Goal: Task Accomplishment & Management: Manage account settings

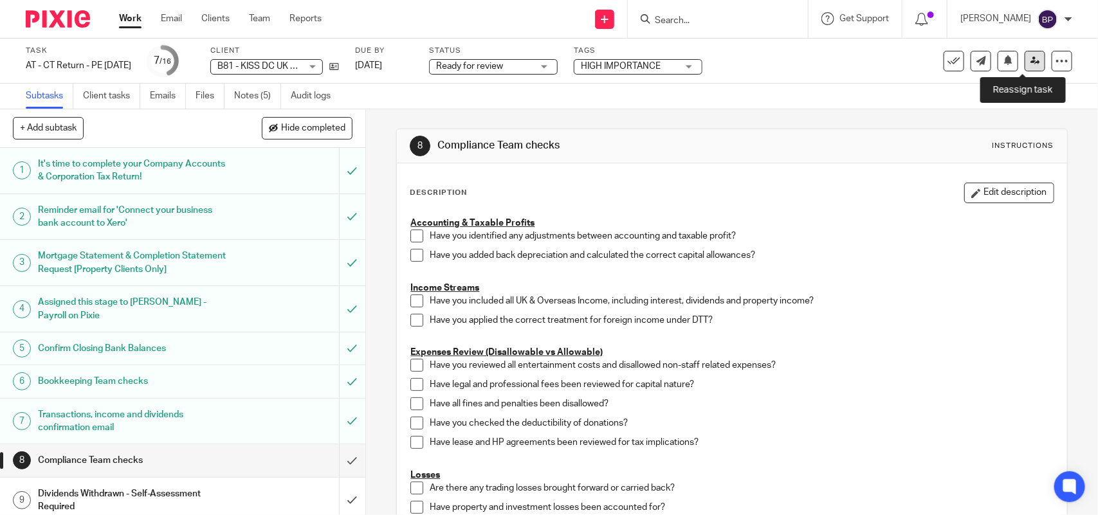
click at [1025, 68] on link at bounding box center [1035, 61] width 21 height 21
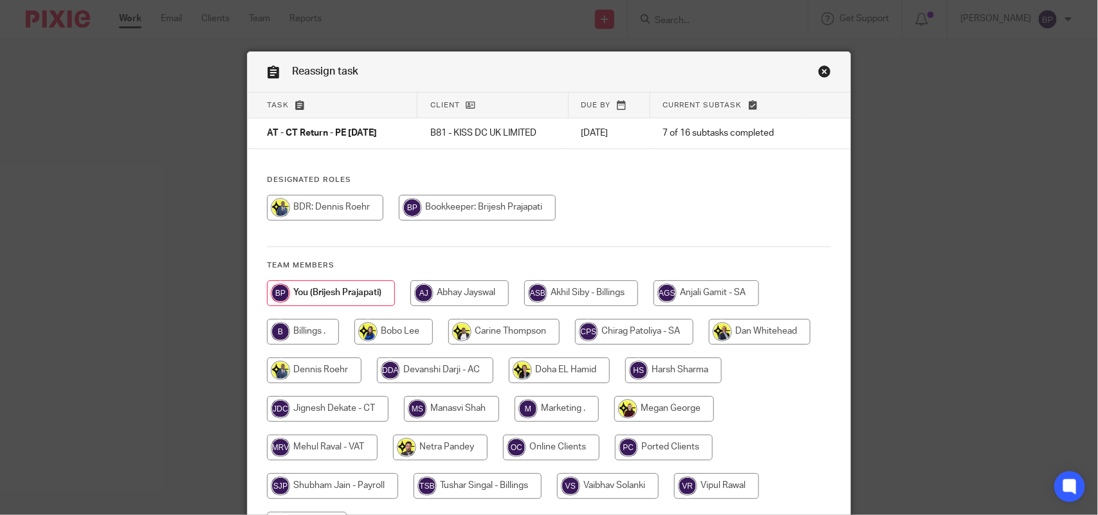
scroll to position [142, 0]
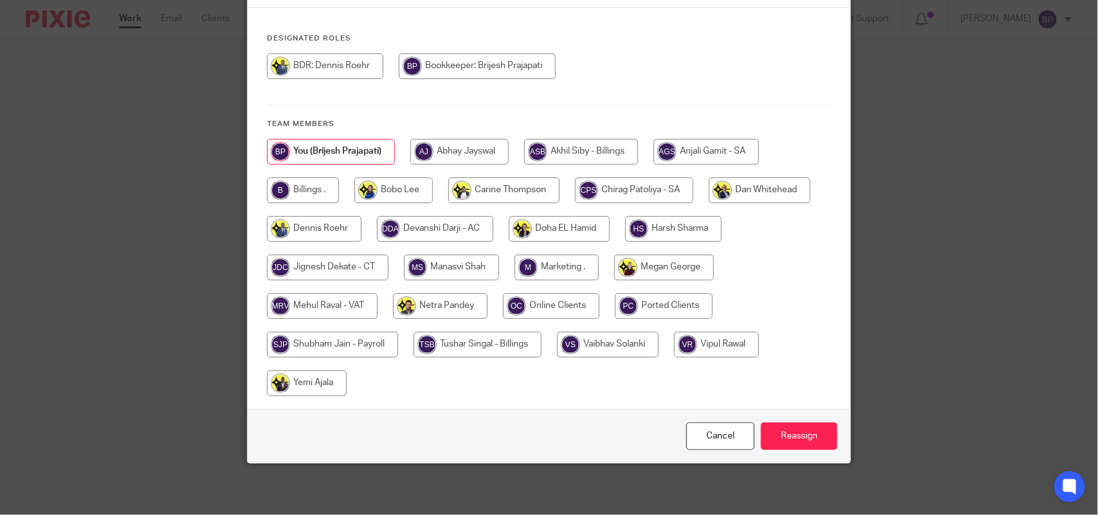
click at [354, 262] on input "radio" at bounding box center [328, 268] width 122 height 26
radio input "true"
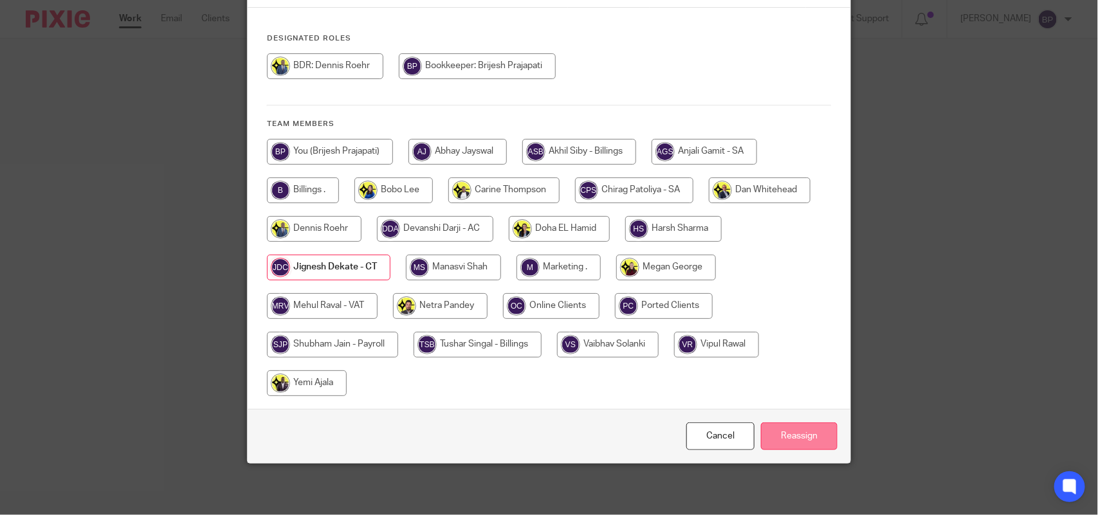
click at [783, 426] on input "Reassign" at bounding box center [799, 437] width 77 height 28
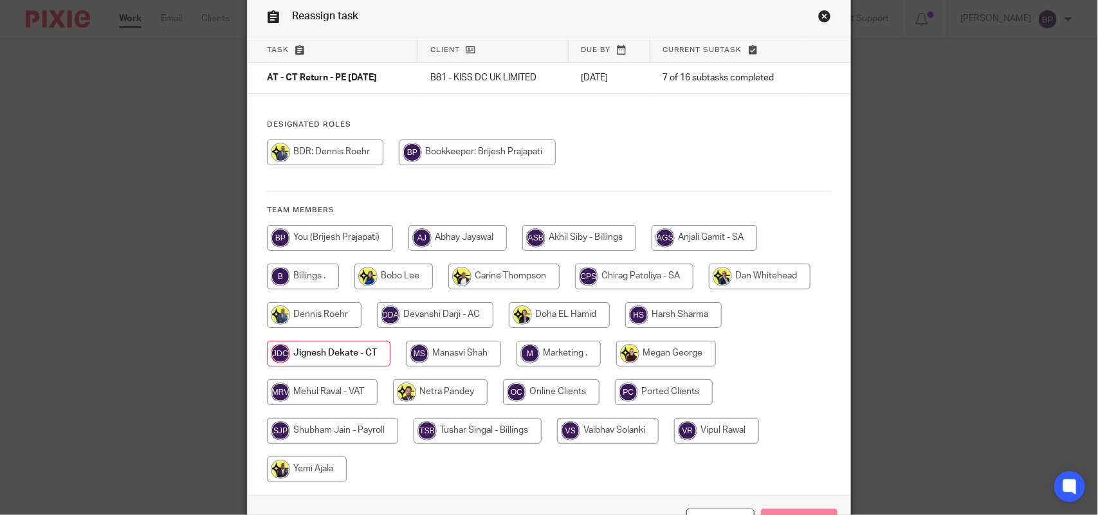
scroll to position [0, 0]
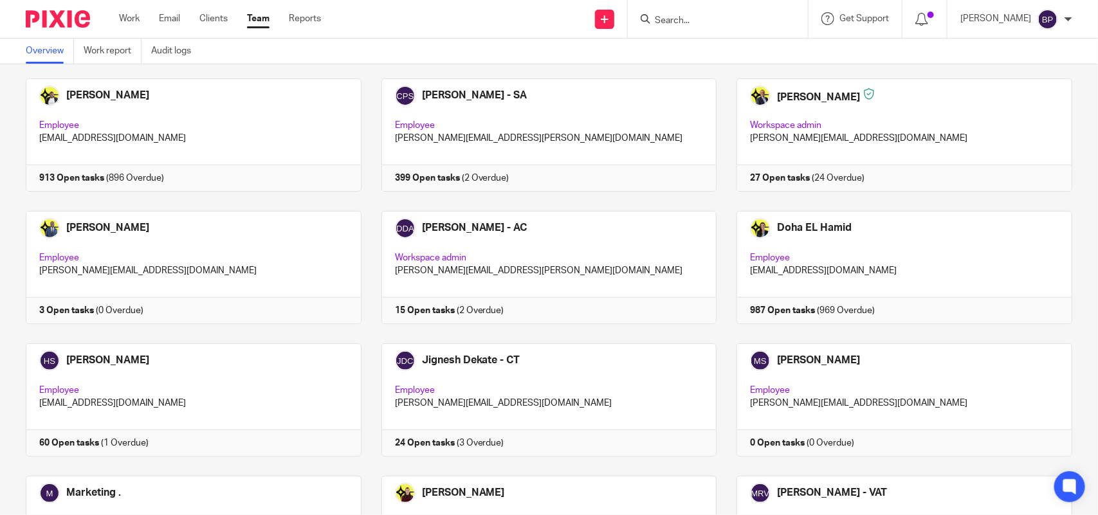
scroll to position [402, 0]
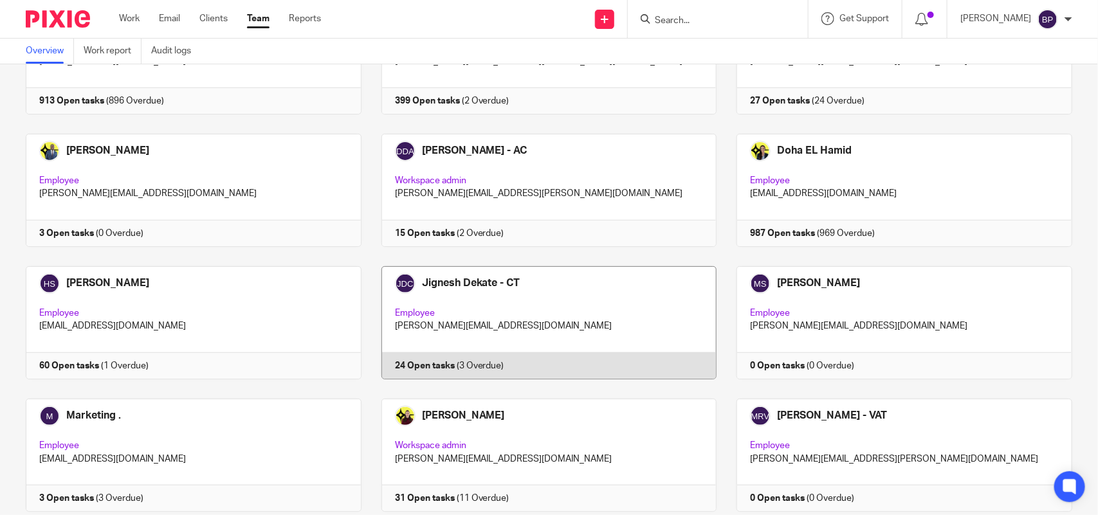
click at [583, 293] on link at bounding box center [540, 322] width 356 height 113
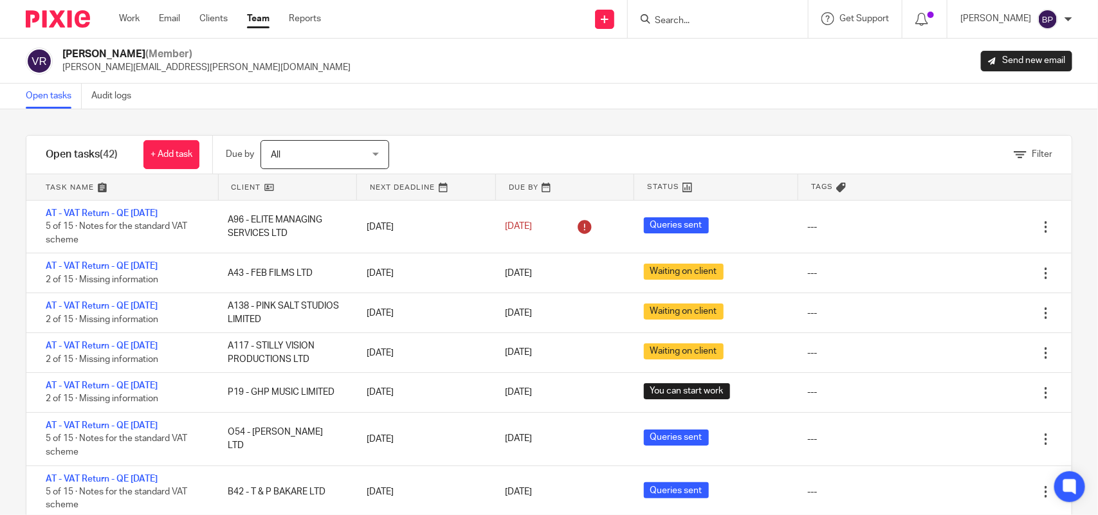
drag, startPoint x: 686, startPoint y: 136, endPoint x: 673, endPoint y: 132, distance: 14.0
click at [686, 136] on div "Filter" at bounding box center [746, 155] width 650 height 38
click at [558, 117] on div "Filter tasks Only show tasks matching all of these conditions 1 Client name Is …" at bounding box center [549, 312] width 1098 height 406
click at [698, 132] on div "Filter tasks Only show tasks matching all of these conditions 1 Client name Is …" at bounding box center [549, 312] width 1098 height 406
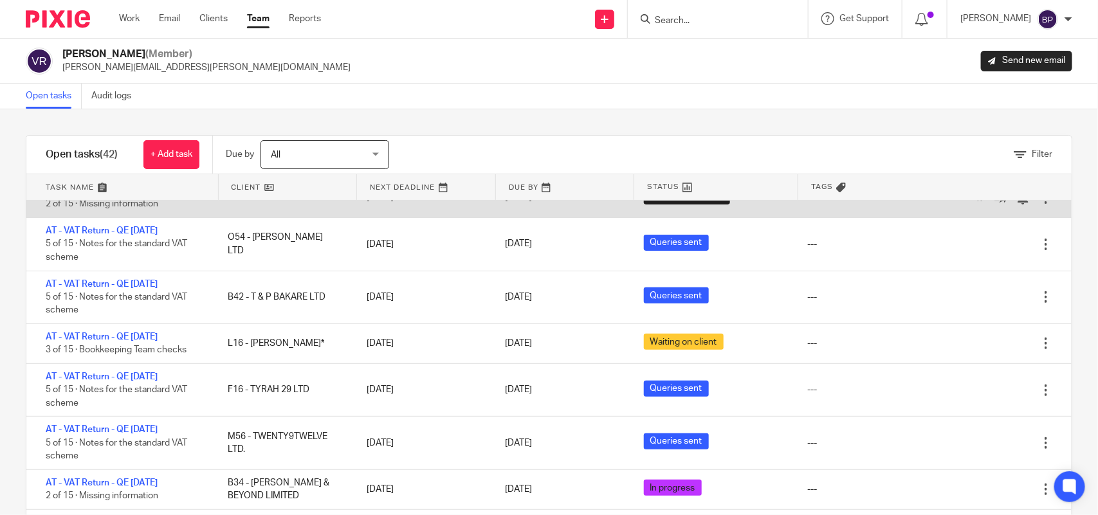
scroll to position [241, 0]
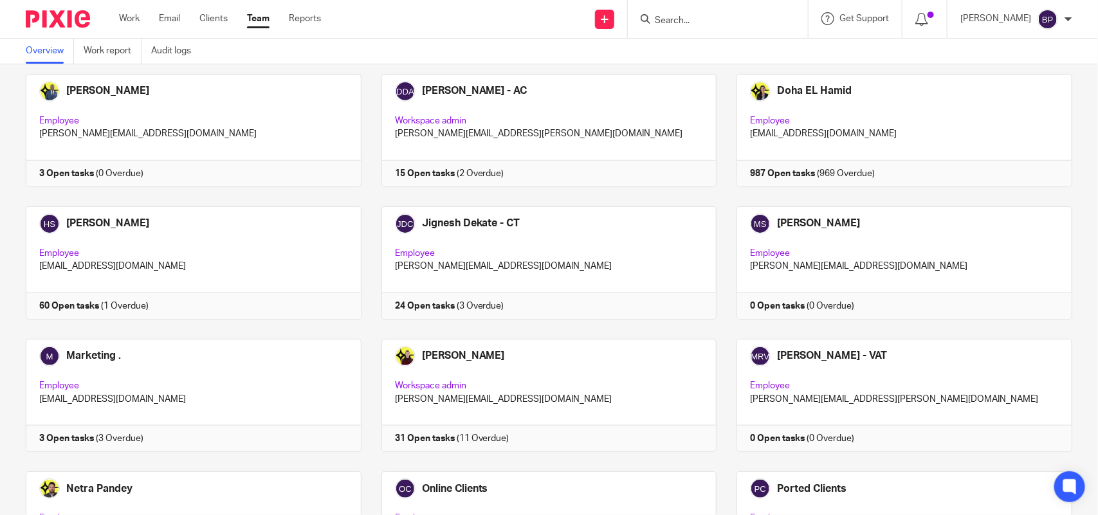
scroll to position [402, 0]
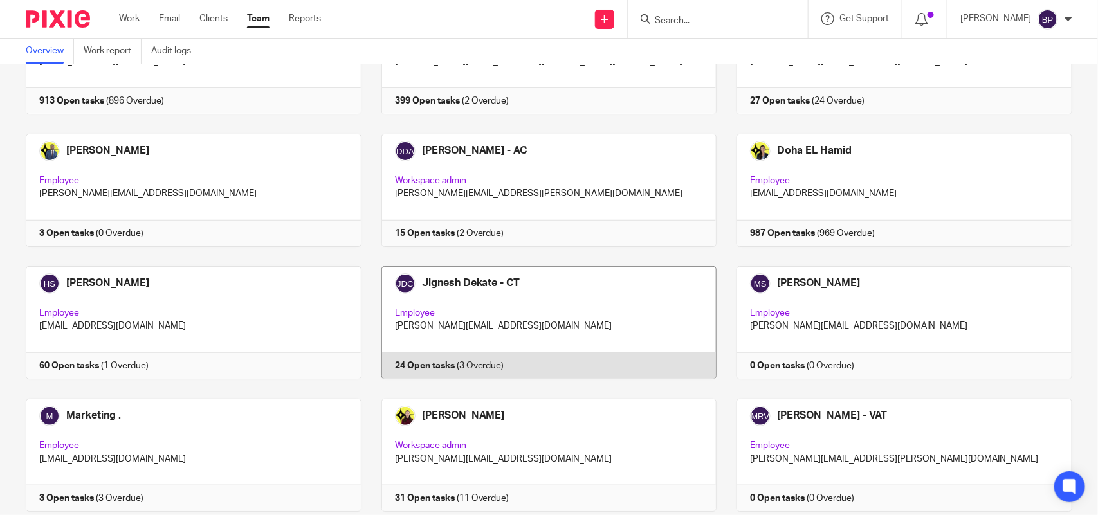
click at [558, 325] on link at bounding box center [540, 322] width 356 height 113
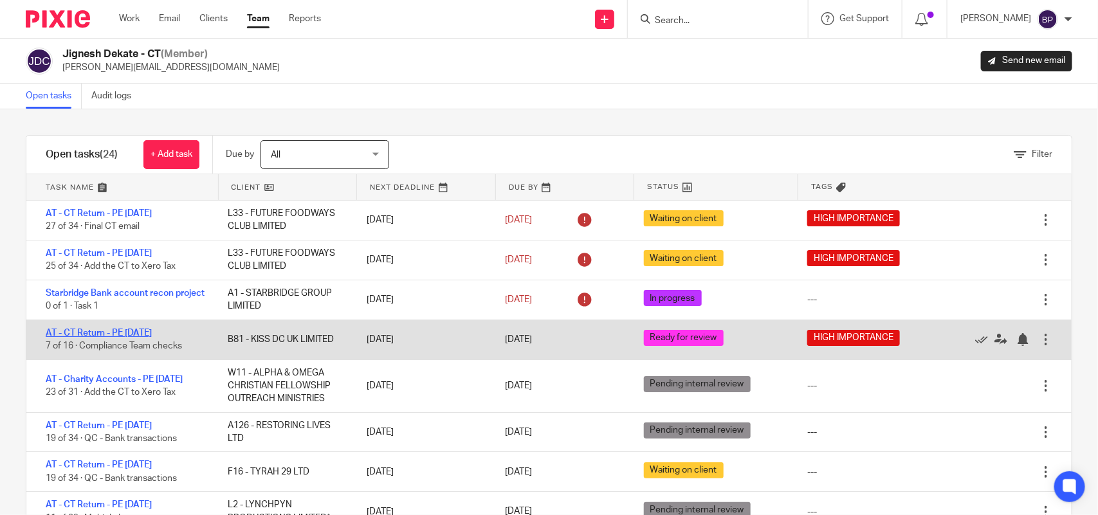
click at [152, 338] on link "AT - CT Return - PE 31-12-2024" at bounding box center [99, 333] width 106 height 9
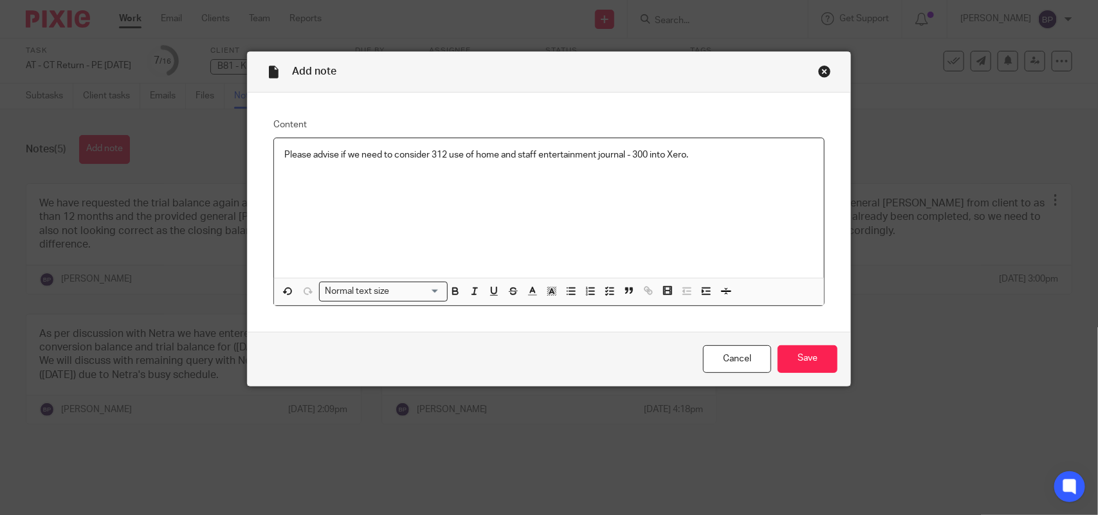
click at [467, 154] on p "Please advise if we need to consider 312 use of home and staff entertainment jo…" at bounding box center [548, 155] width 529 height 13
click at [808, 363] on input "Save" at bounding box center [808, 359] width 60 height 28
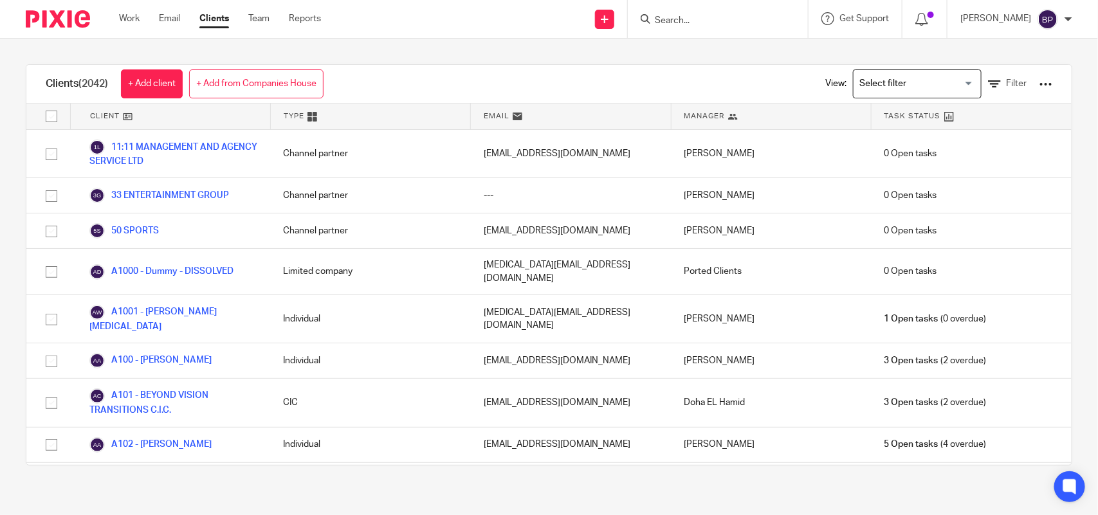
click at [892, 91] on input "Search for option" at bounding box center [914, 84] width 119 height 23
click at [656, 60] on div "Clients (2042) + Add client + Add from Companies House View: Loading... Filter …" at bounding box center [549, 265] width 1098 height 453
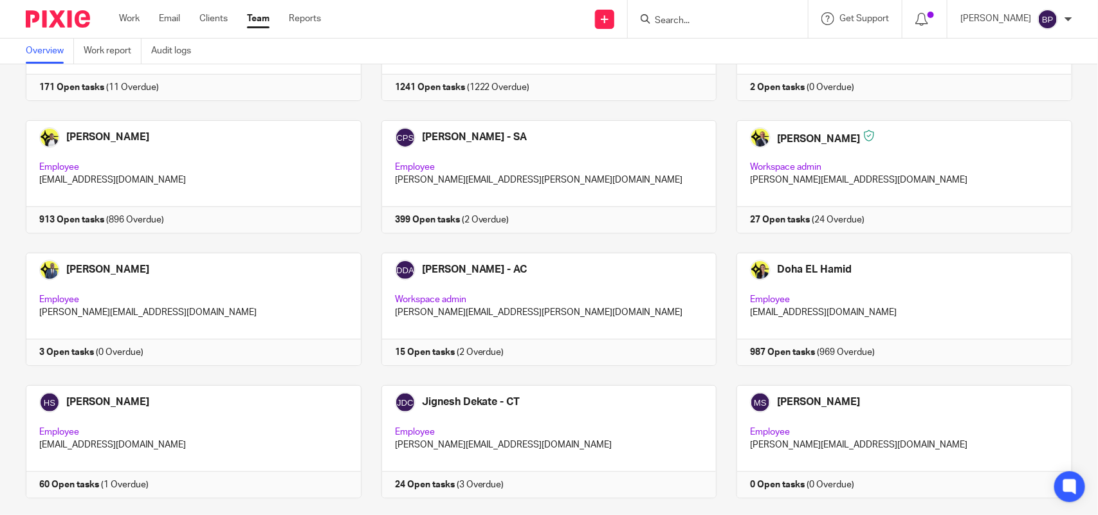
scroll to position [42, 0]
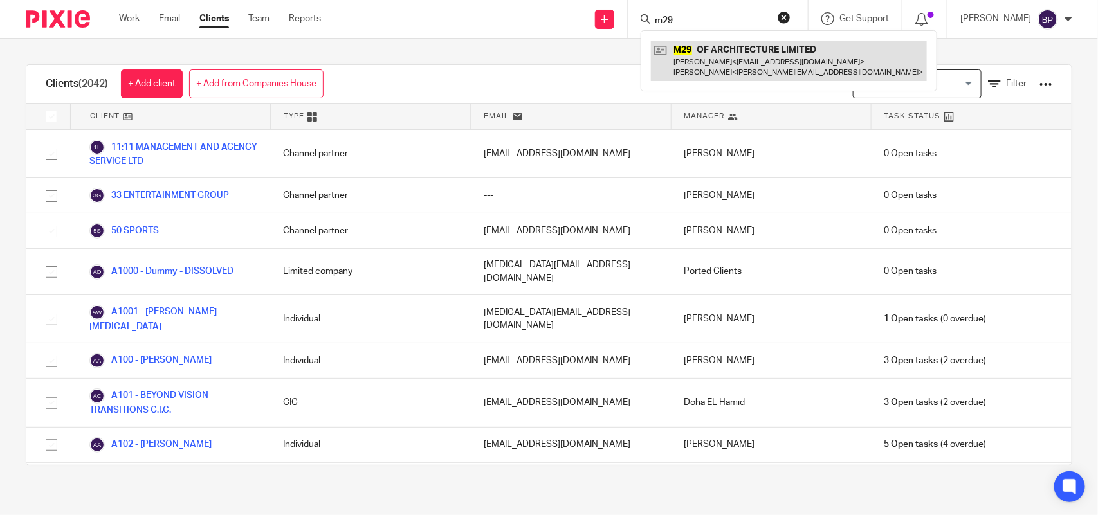
type input "m29"
click at [756, 56] on link at bounding box center [789, 61] width 276 height 40
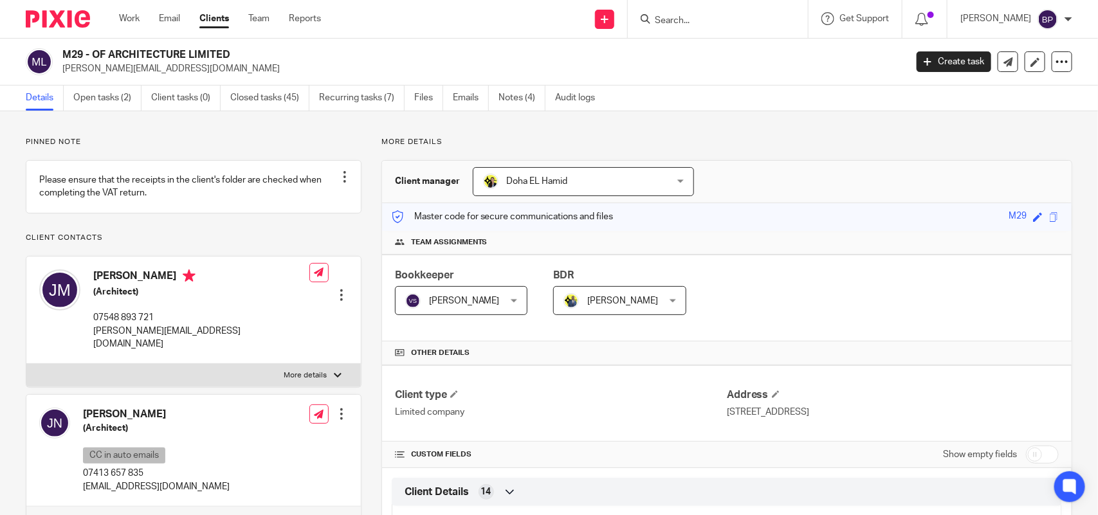
click at [732, 30] on div at bounding box center [718, 19] width 180 height 38
click at [727, 23] on input "Search" at bounding box center [712, 21] width 116 height 12
paste input "COLDARCHIVEDESIGN LTD"
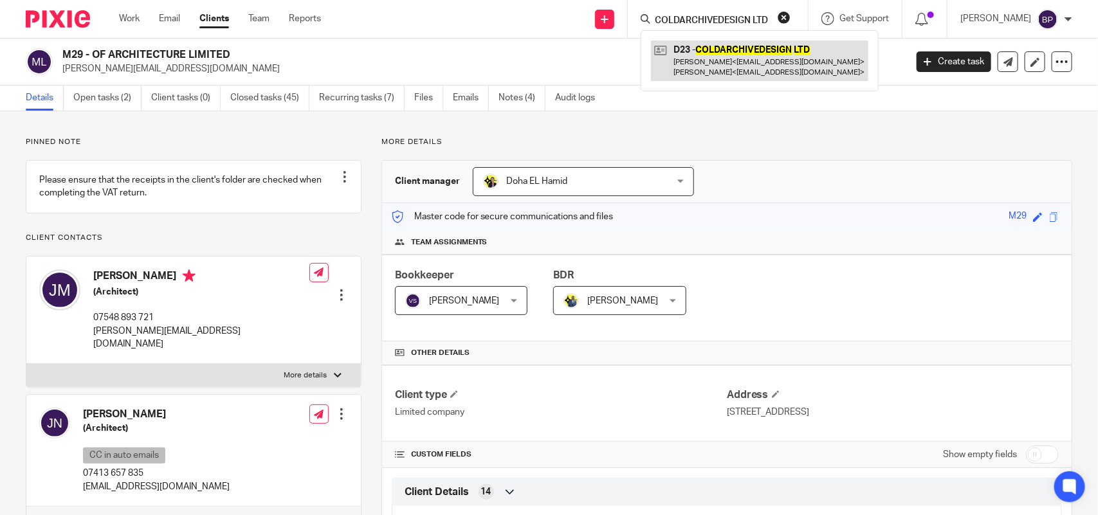
type input "COLDARCHIVEDESIGN LTD"
click at [708, 60] on link at bounding box center [759, 61] width 217 height 40
